Goal: Task Accomplishment & Management: Manage account settings

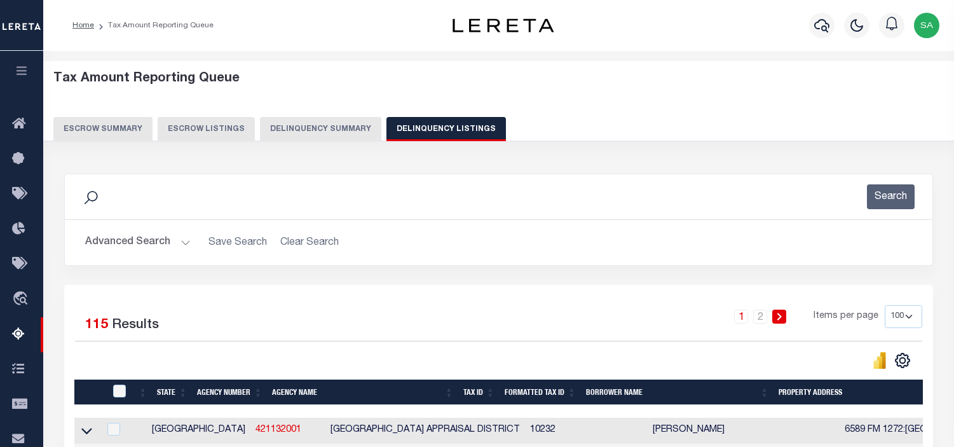
select select "100"
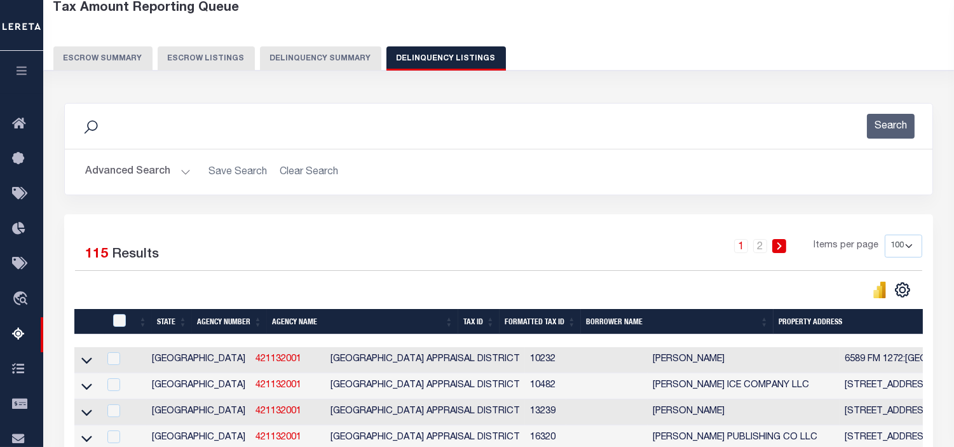
click at [534, 236] on div "1 2 Items per page 10 25 50 100 500" at bounding box center [607, 251] width 630 height 33
click at [760, 250] on link "2" at bounding box center [760, 246] width 14 height 14
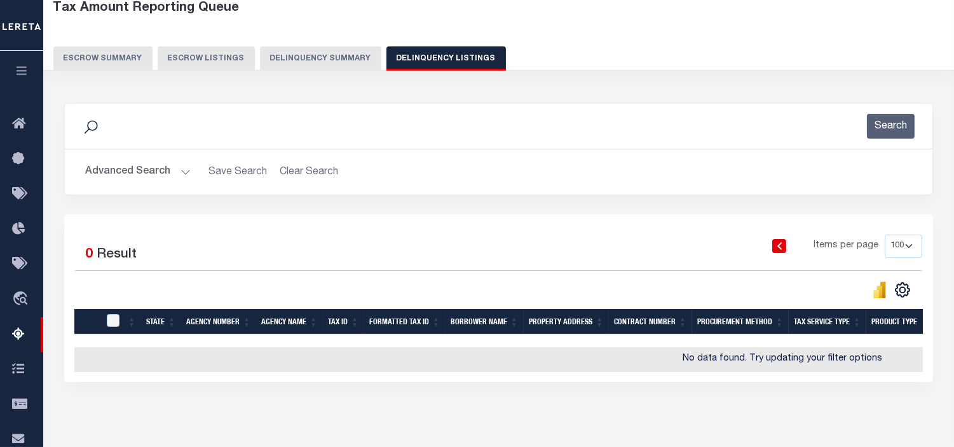
click at [784, 248] on link at bounding box center [779, 246] width 14 height 14
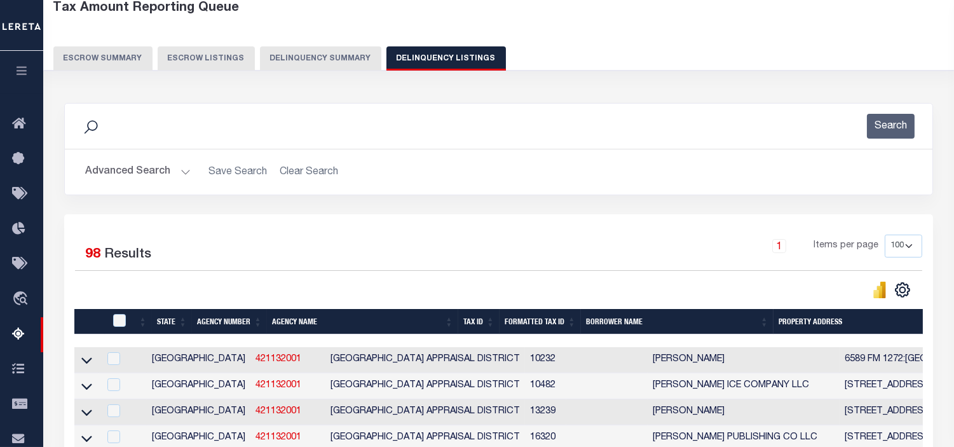
scroll to position [2683, 0]
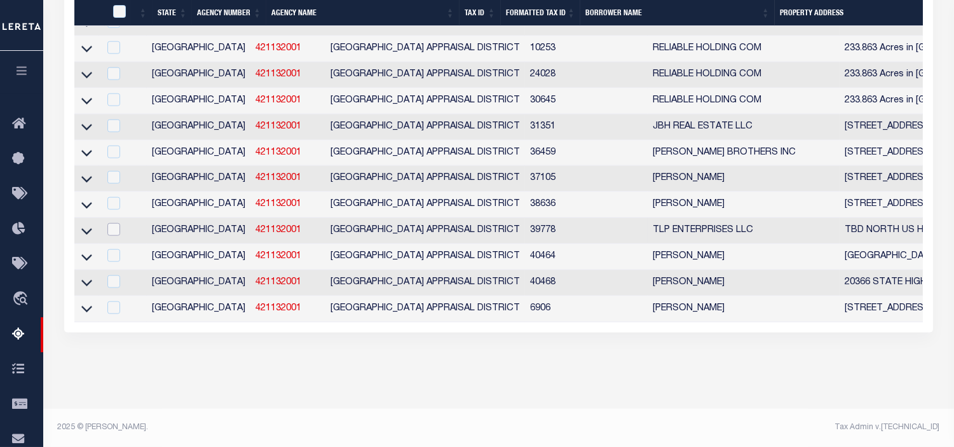
click at [111, 225] on input "checkbox" at bounding box center [113, 229] width 13 height 13
checkbox input "true"
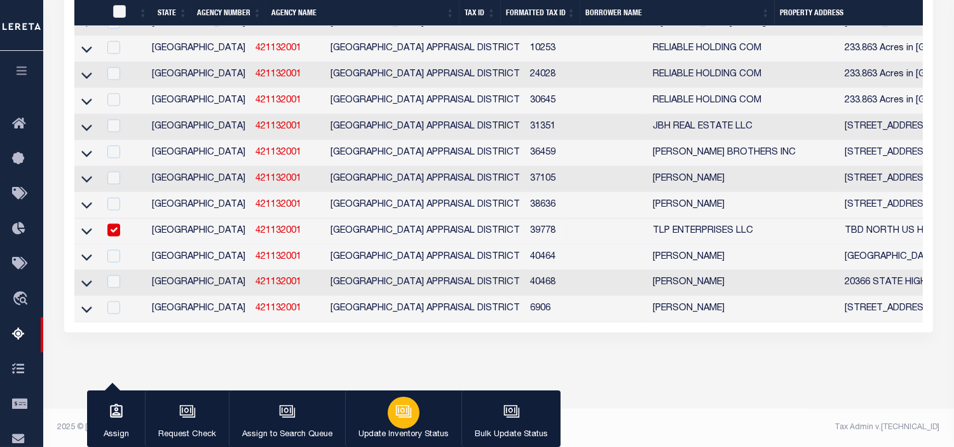
scroll to position [2592, 0]
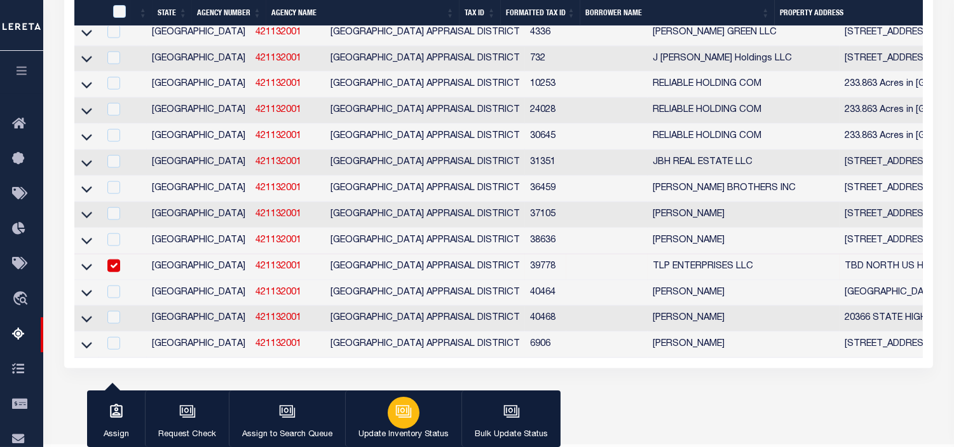
click at [395, 415] on icon "button" at bounding box center [403, 411] width 17 height 17
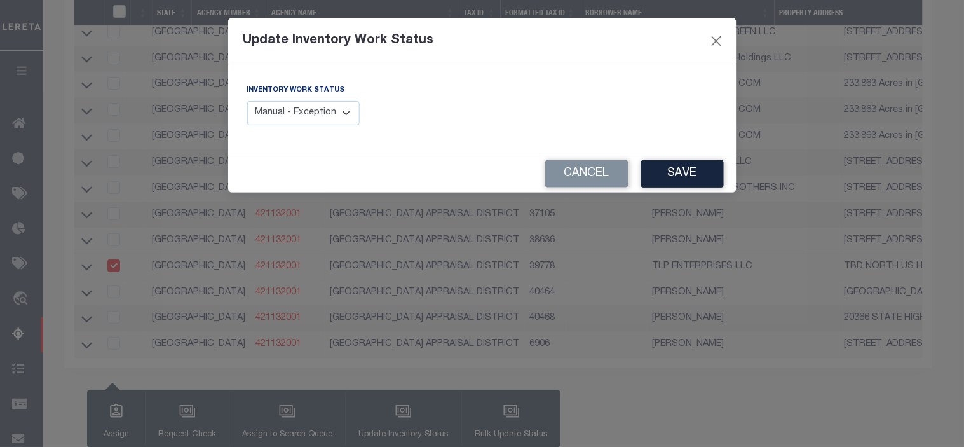
click at [341, 110] on select "Manual - Exception Pended - Awaiting Search Late Add Exception Completed" at bounding box center [303, 113] width 113 height 25
select select "4"
click at [247, 101] on select "Manual - Exception Pended - Awaiting Search Late Add Exception Completed" at bounding box center [303, 113] width 113 height 25
click at [650, 173] on button "Save" at bounding box center [682, 173] width 83 height 27
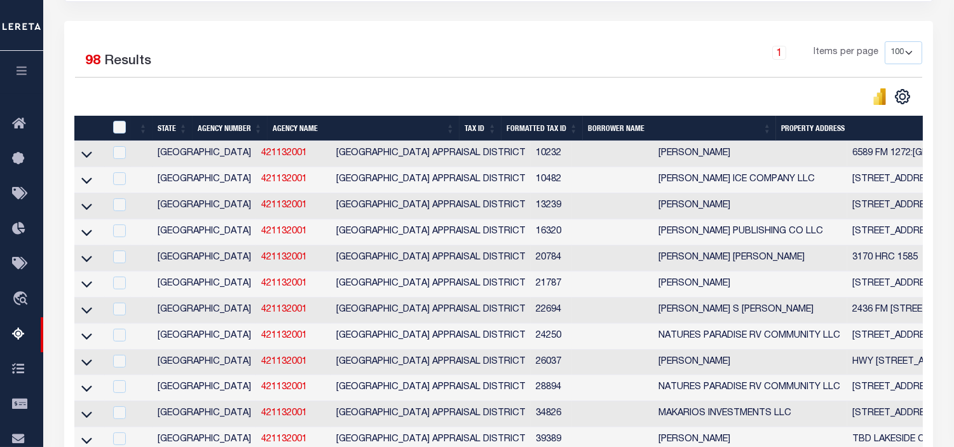
scroll to position [0, 0]
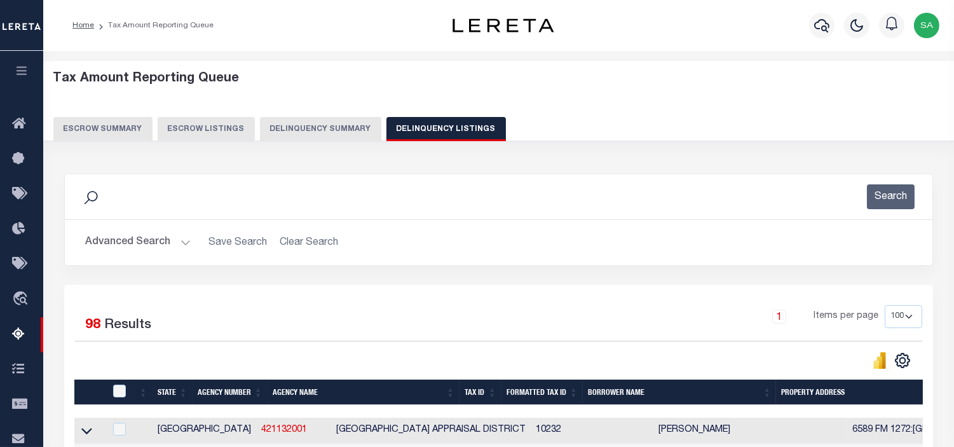
click at [275, 134] on button "Delinquency Summary" at bounding box center [320, 129] width 121 height 24
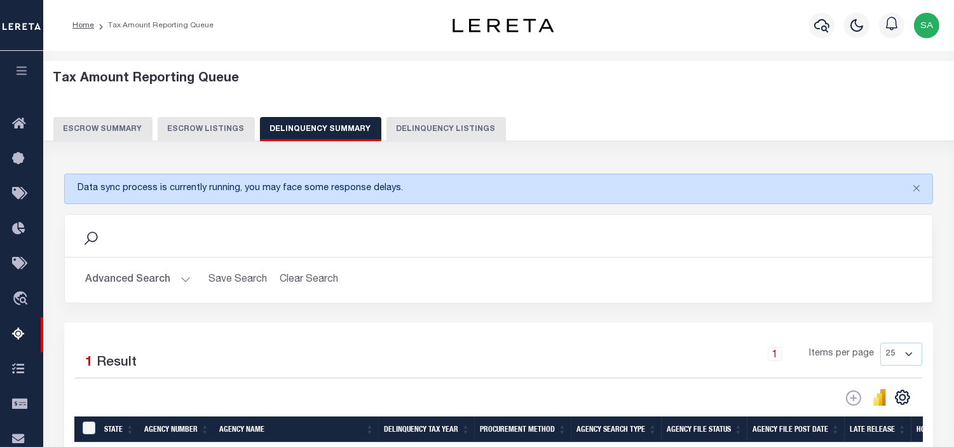
click at [187, 277] on button "Advanced Search" at bounding box center [137, 280] width 105 height 25
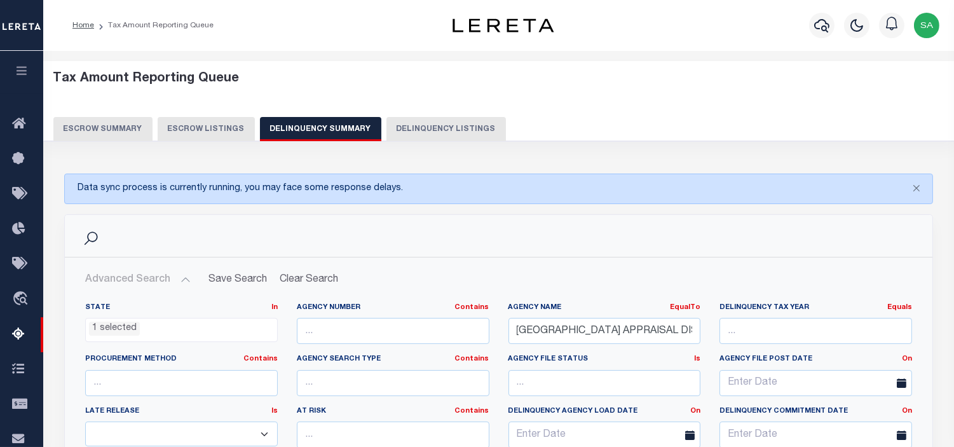
scroll to position [141, 0]
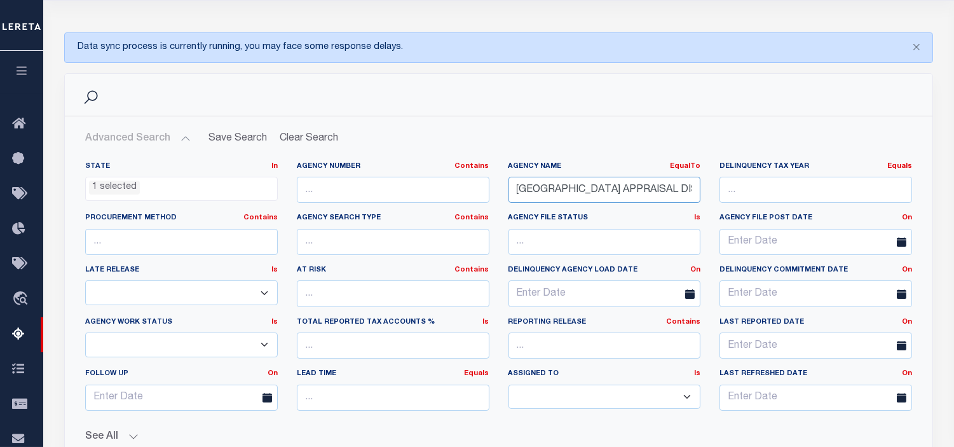
click at [598, 192] on input "[GEOGRAPHIC_DATA] APPRAISAL DISTRICT" at bounding box center [604, 190] width 193 height 26
paste input "[PERSON_NAME] ISD"
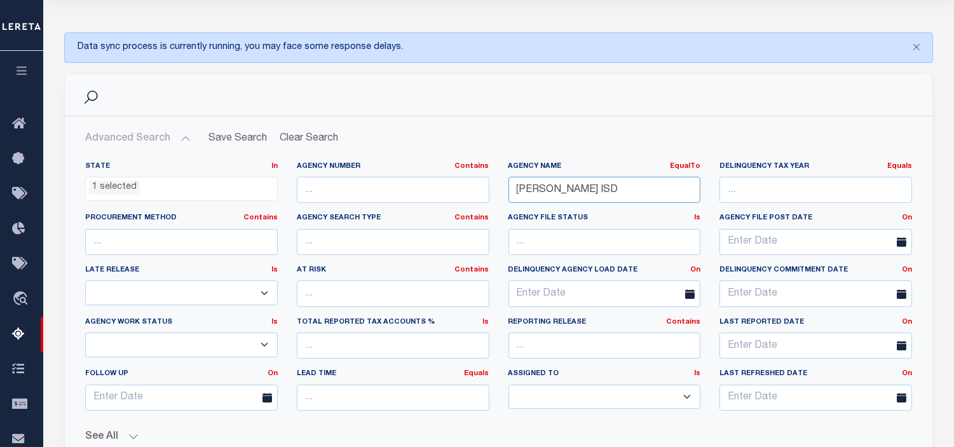
scroll to position [353, 0]
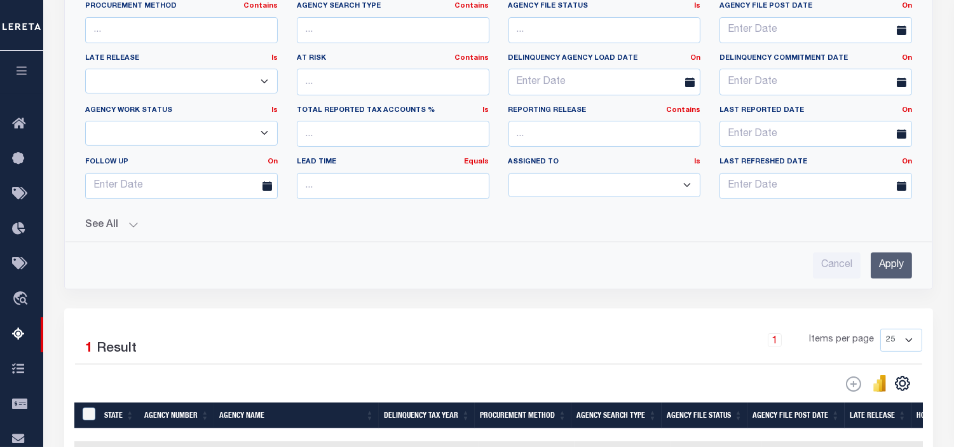
type input "[PERSON_NAME] ISD"
click at [884, 272] on input "Apply" at bounding box center [891, 265] width 41 height 26
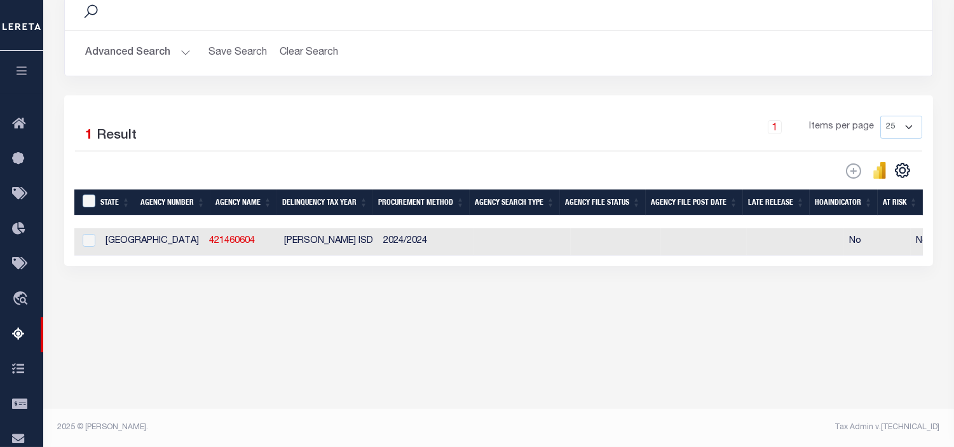
scroll to position [226, 0]
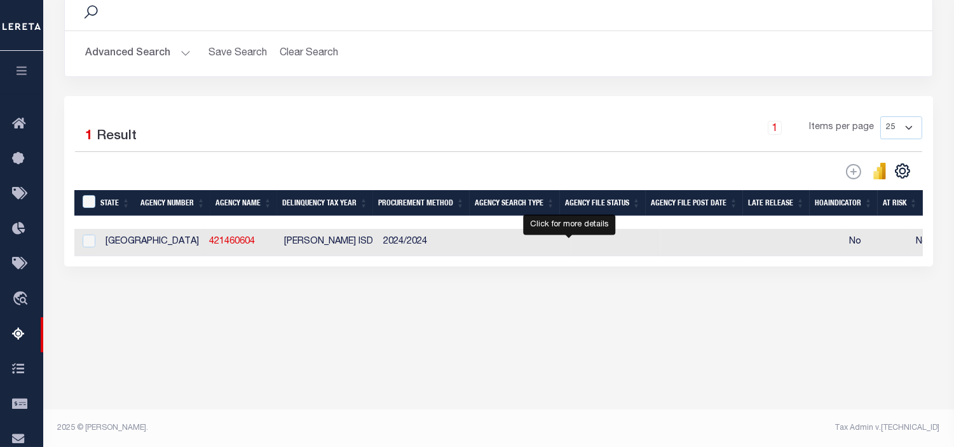
select select "100"
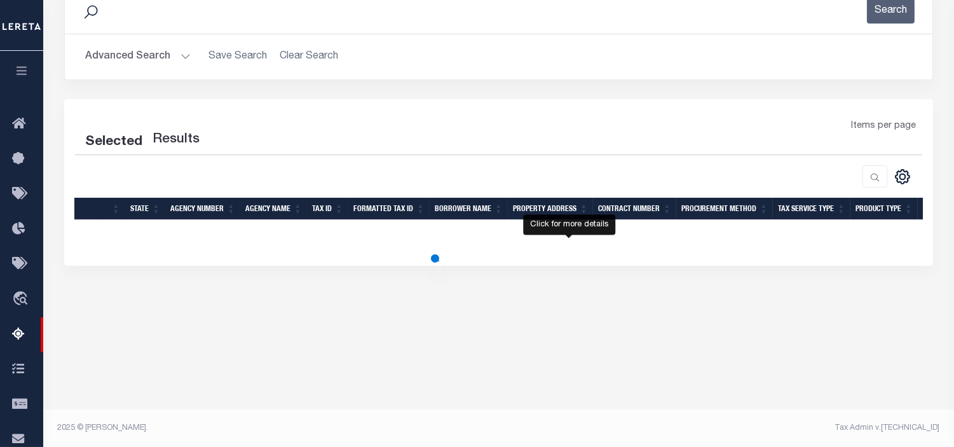
select select "100"
